Goal: Navigation & Orientation: Find specific page/section

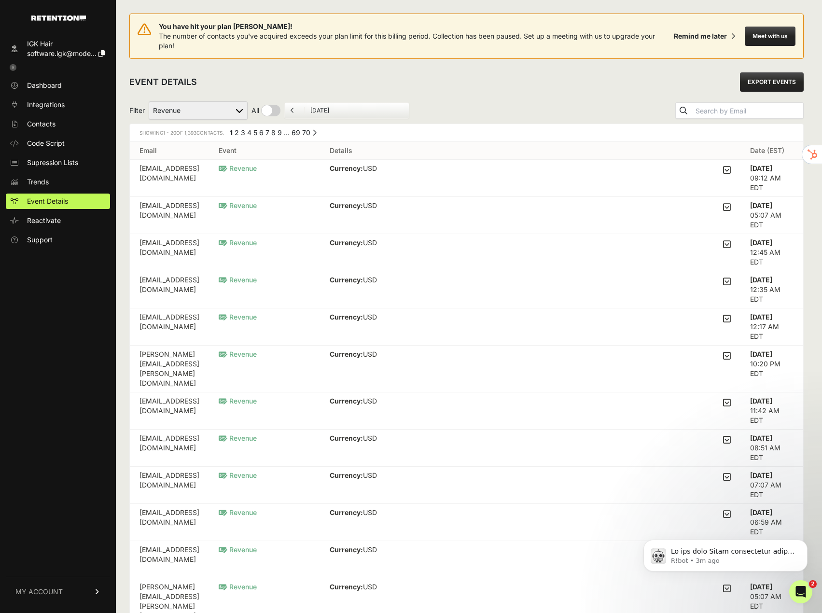
click at [731, 172] on icon at bounding box center [727, 170] width 8 height 9
click at [0, 0] on input "checkbox" at bounding box center [0, 0] width 0 height 0
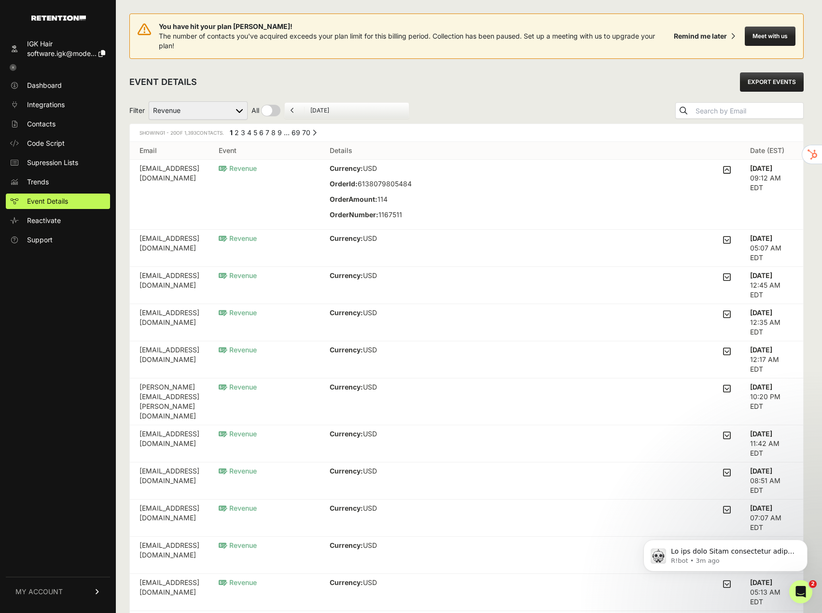
click at [731, 172] on icon at bounding box center [727, 170] width 8 height 9
click at [0, 0] on input "checkbox" at bounding box center [0, 0] width 0 height 0
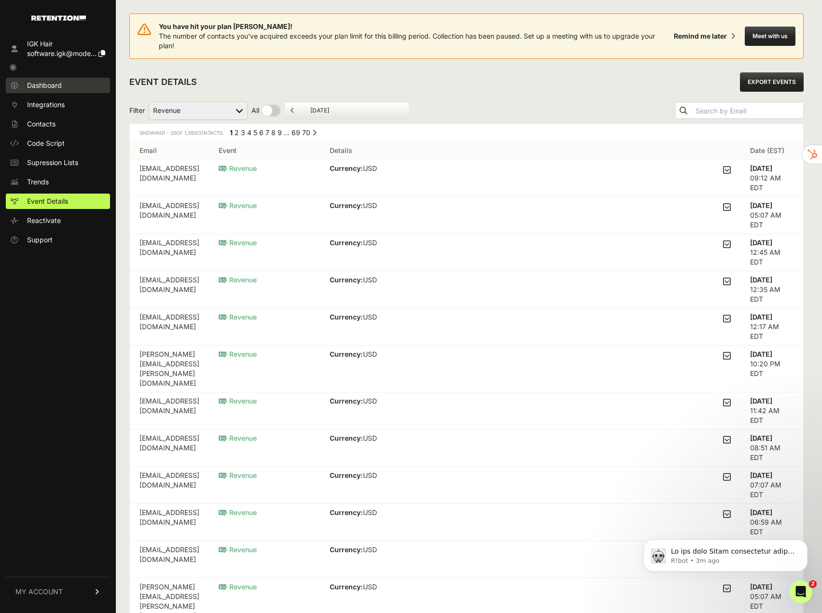
click at [47, 90] on link "Dashboard" at bounding box center [58, 85] width 104 height 15
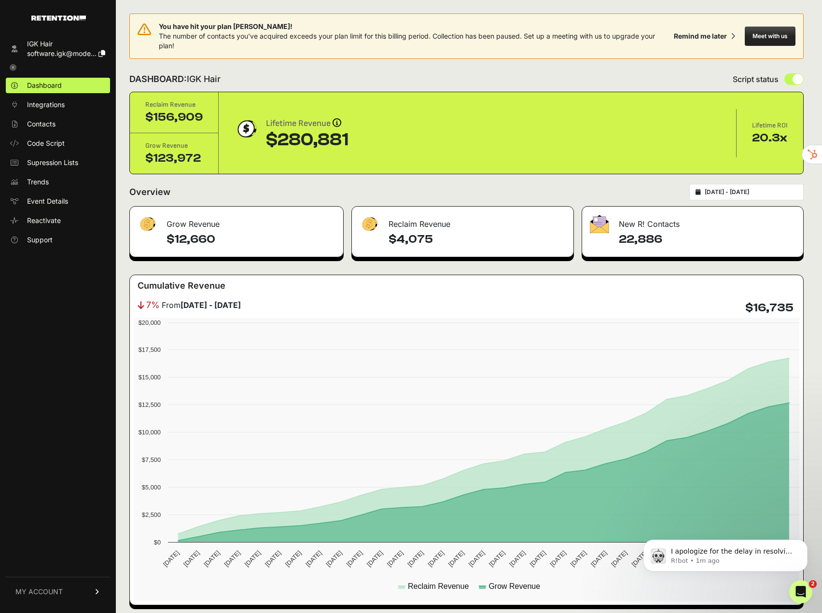
click at [12, 65] on icon at bounding box center [13, 67] width 7 height 7
